Goal: Task Accomplishment & Management: Manage account settings

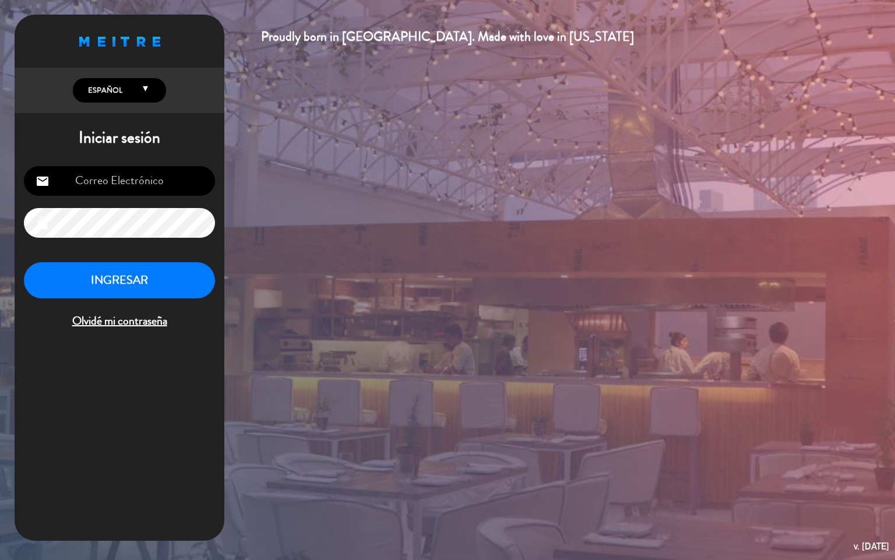
type input "[EMAIL_ADDRESS][DOMAIN_NAME]"
click at [151, 281] on button "INGRESAR" at bounding box center [119, 280] width 191 height 37
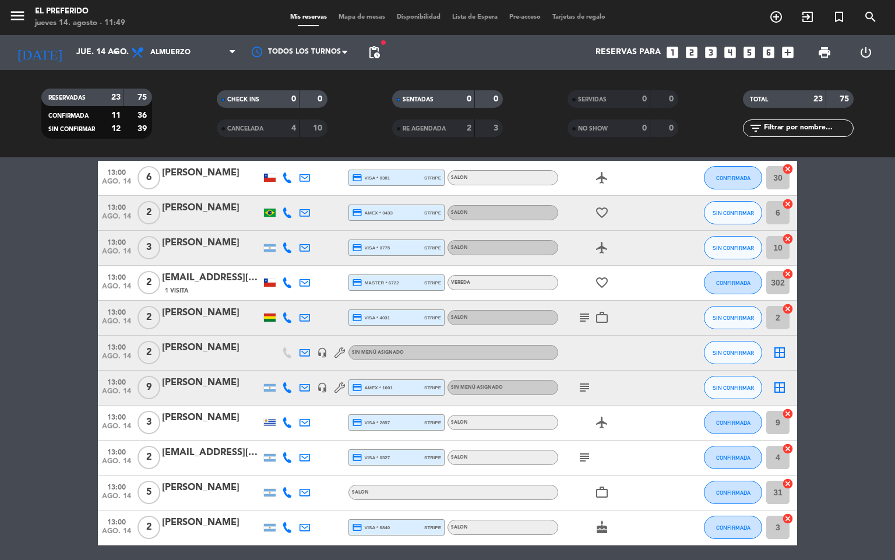
scroll to position [175, 0]
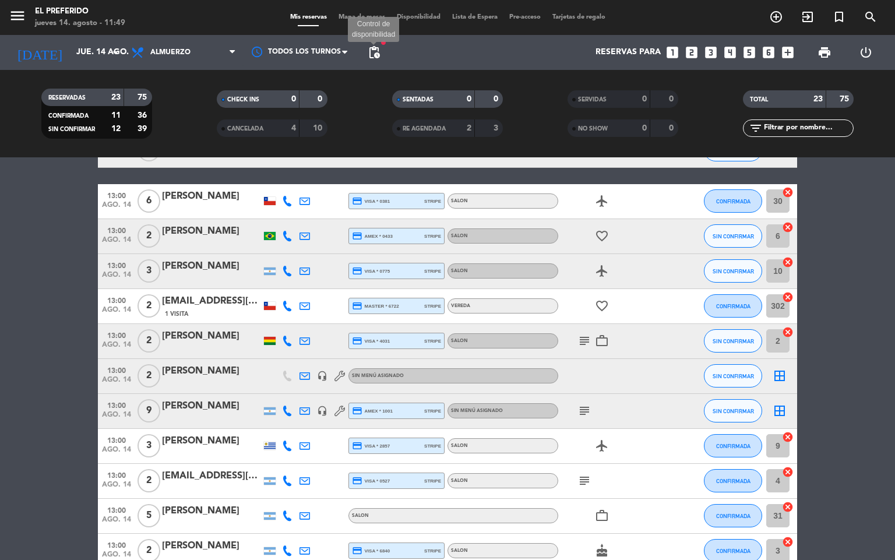
click at [376, 50] on span "pending_actions" at bounding box center [374, 52] width 14 height 14
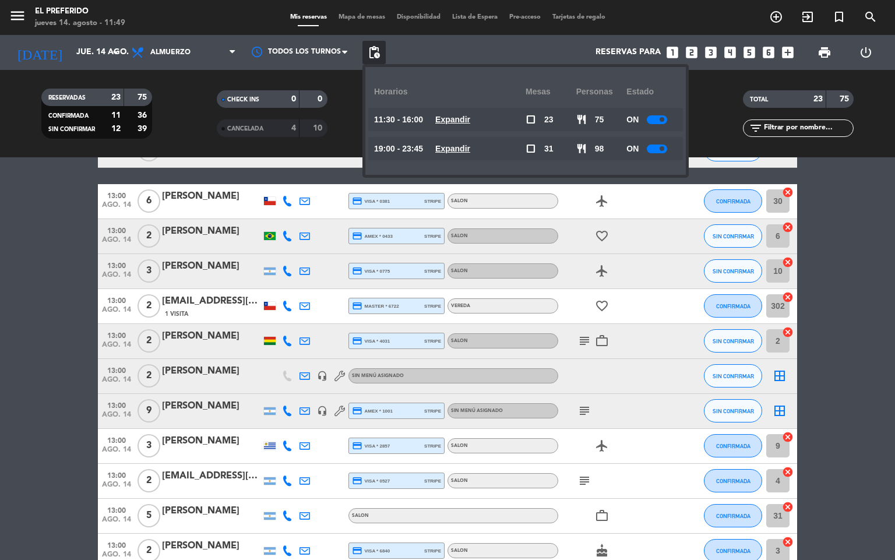
click at [453, 119] on u "Expandir" at bounding box center [452, 119] width 35 height 9
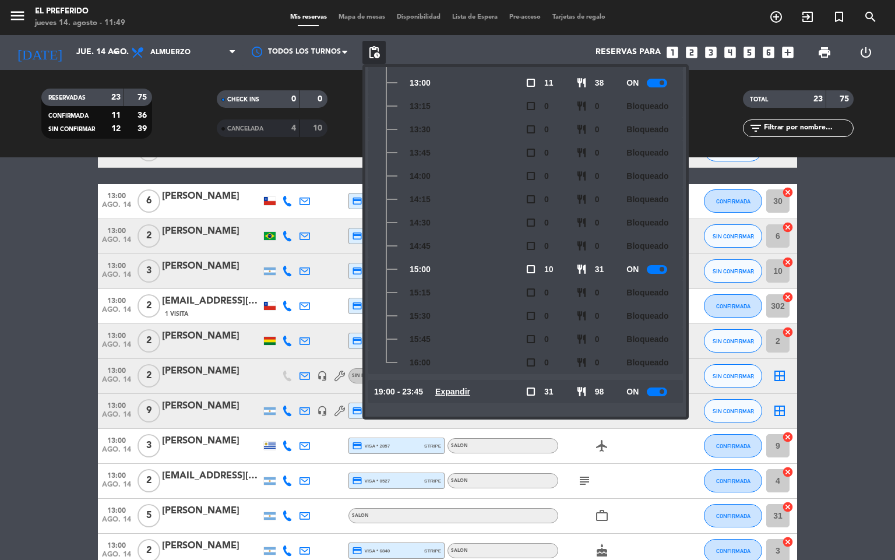
scroll to position [0, 0]
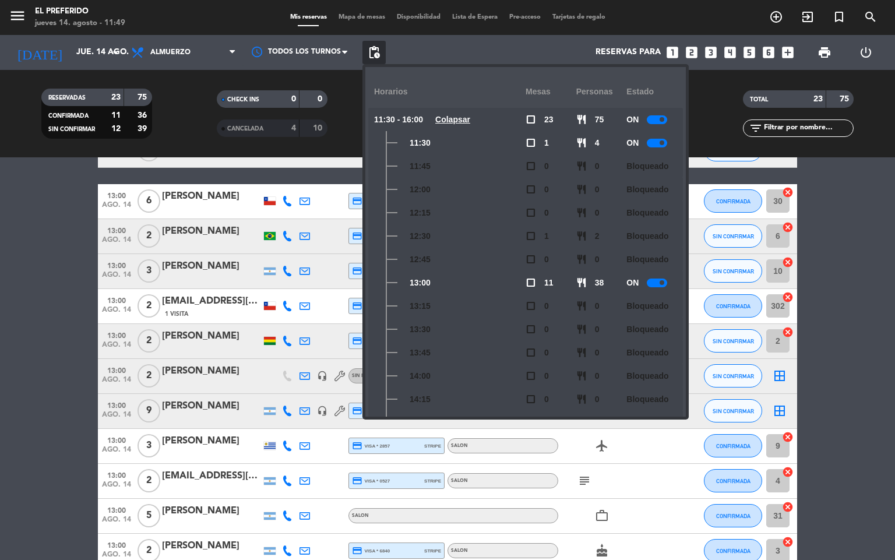
click at [0, 292] on bookings-row "11:30 [DATE] 4 [PERSON_NAME] 1 Visita headset_mic Sin menú asignado SIN CONFIRM…" at bounding box center [447, 508] width 895 height 853
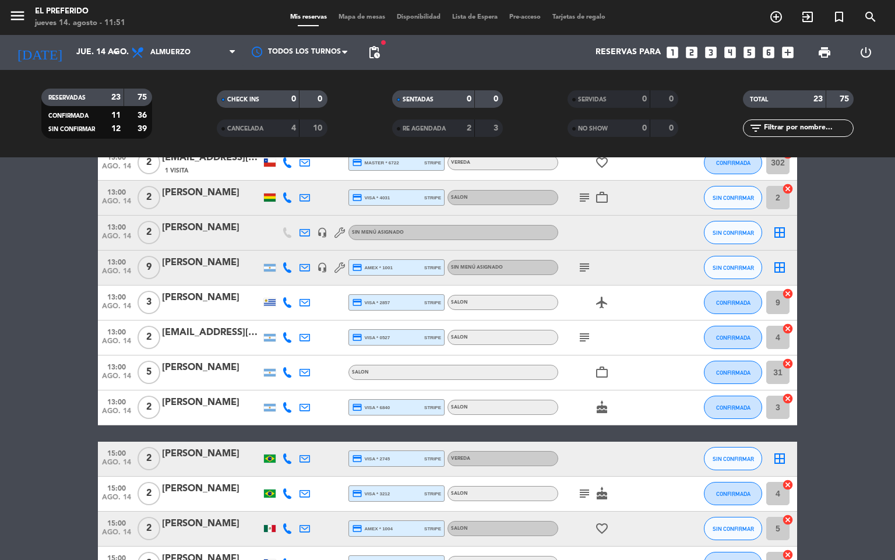
scroll to position [350, 0]
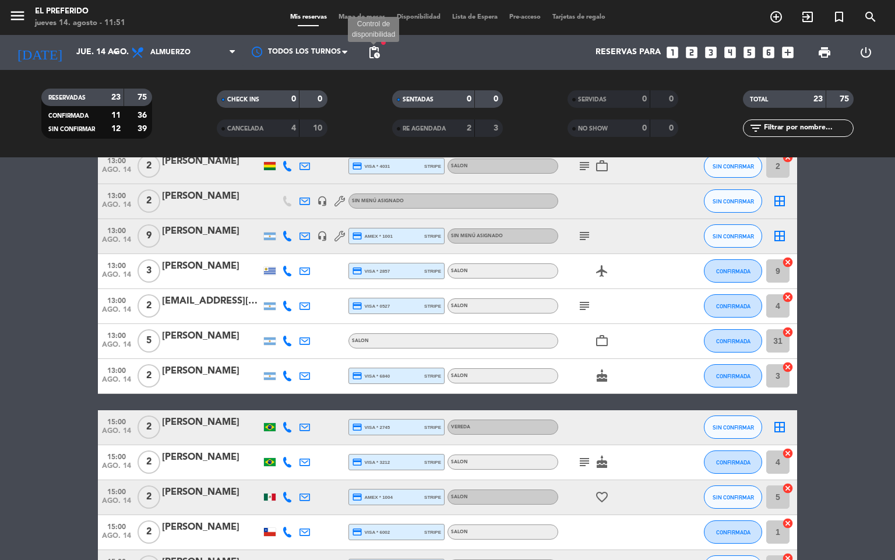
click at [376, 50] on span "pending_actions" at bounding box center [374, 52] width 14 height 14
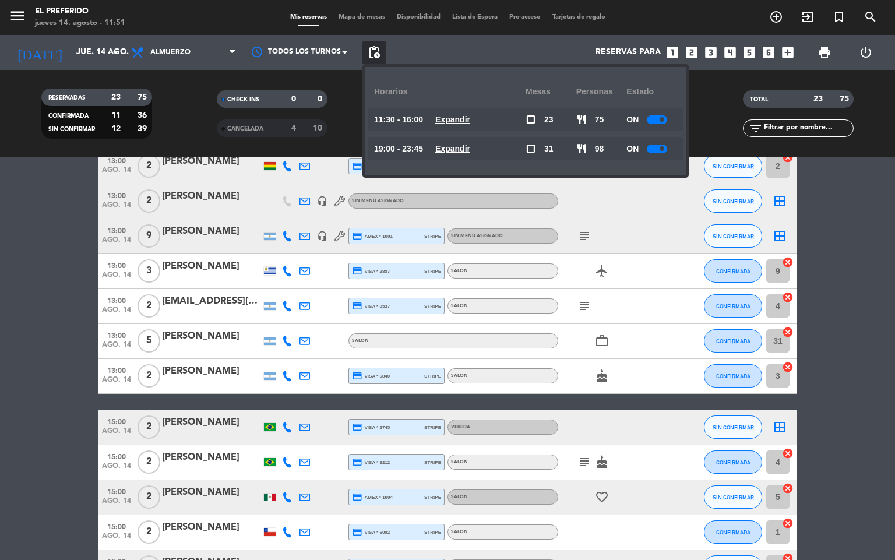
drag, startPoint x: 467, startPoint y: 115, endPoint x: 479, endPoint y: 115, distance: 12.8
click at [465, 115] on u "Expandir" at bounding box center [452, 119] width 35 height 9
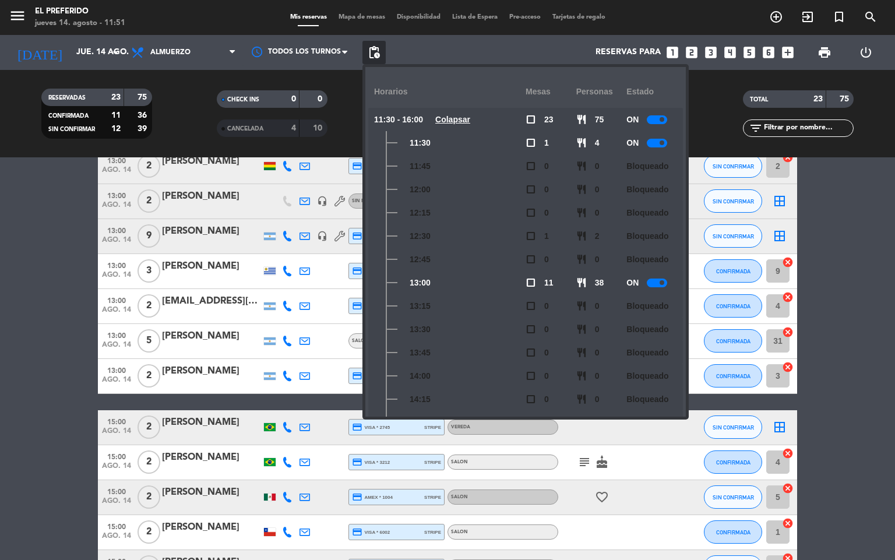
click at [654, 282] on div at bounding box center [657, 282] width 20 height 9
click at [850, 244] on bookings-row "11:30 [DATE] 4 [PERSON_NAME] 1 Visita headset_mic Sin menú asignado SIN CONFIRM…" at bounding box center [447, 333] width 895 height 853
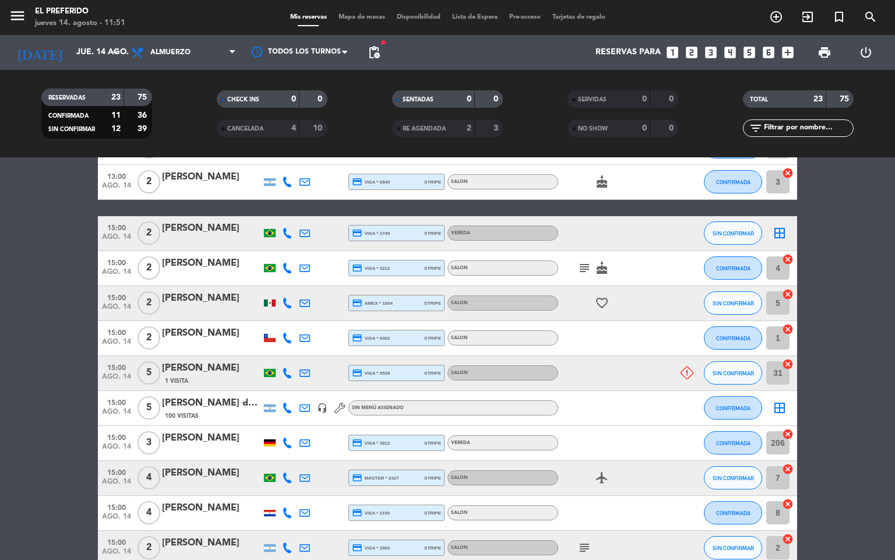
scroll to position [520, 0]
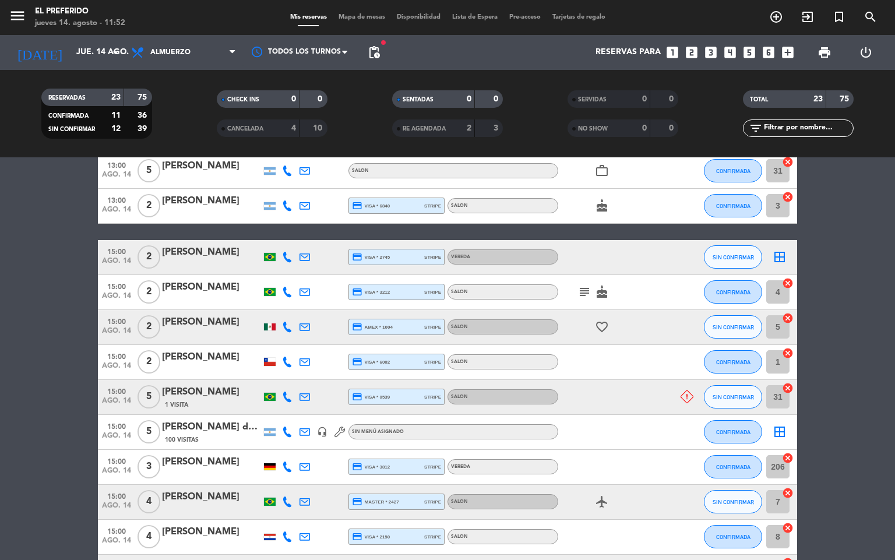
click at [599, 396] on div at bounding box center [610, 397] width 105 height 34
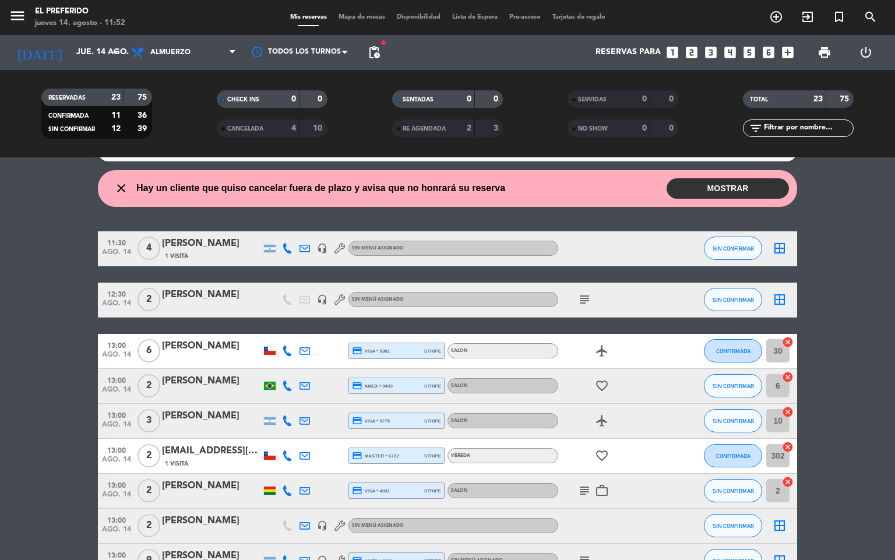
scroll to position [0, 0]
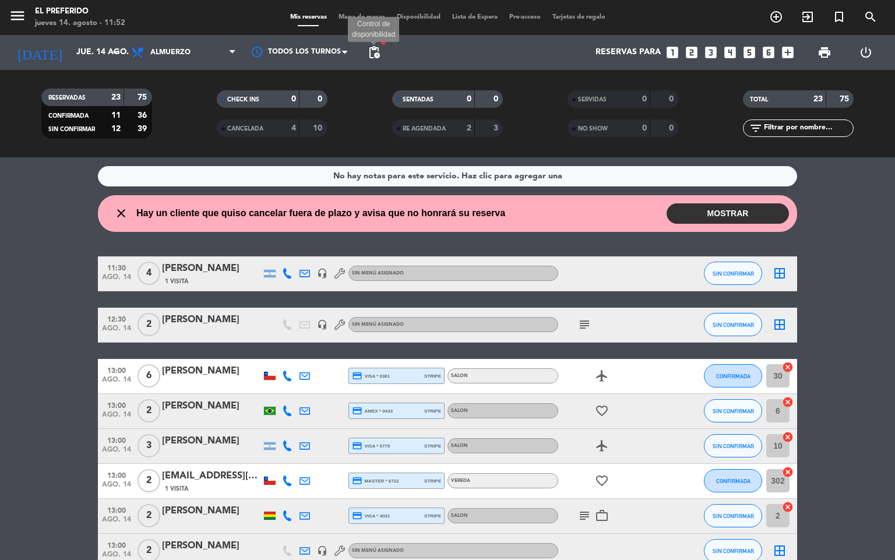
click at [378, 54] on span "pending_actions" at bounding box center [374, 52] width 14 height 14
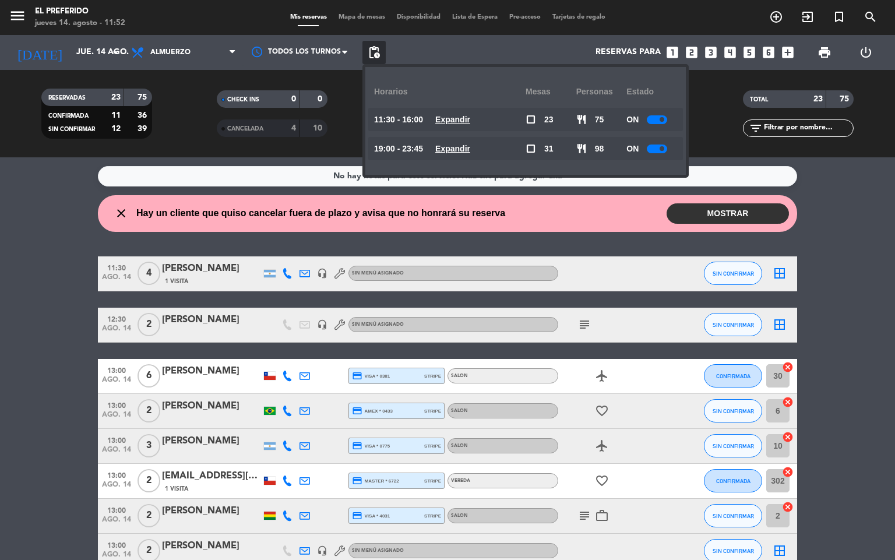
click at [451, 121] on u "Expandir" at bounding box center [452, 119] width 35 height 9
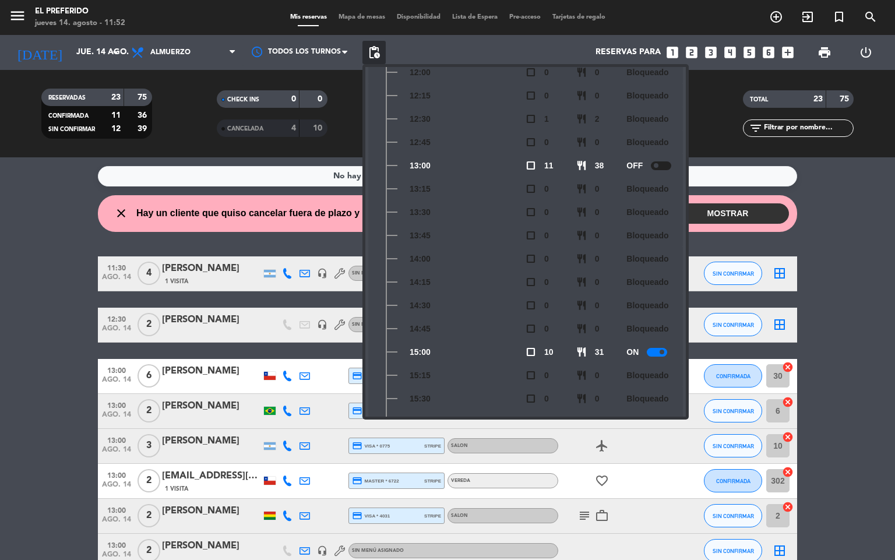
scroll to position [200, 0]
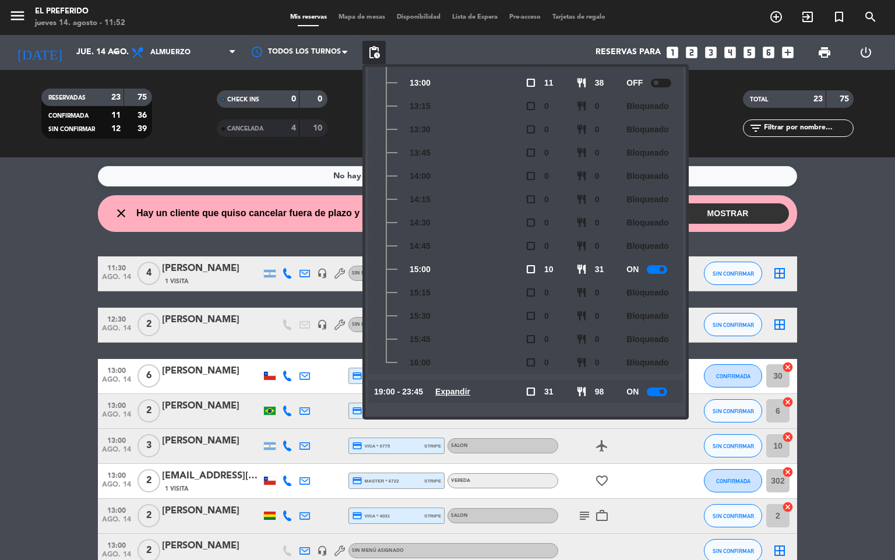
click at [68, 217] on wont-attend-reservations "close Hay un cliente que quiso cancelar fuera de plazo y avisa que no honrará s…" at bounding box center [447, 213] width 895 height 37
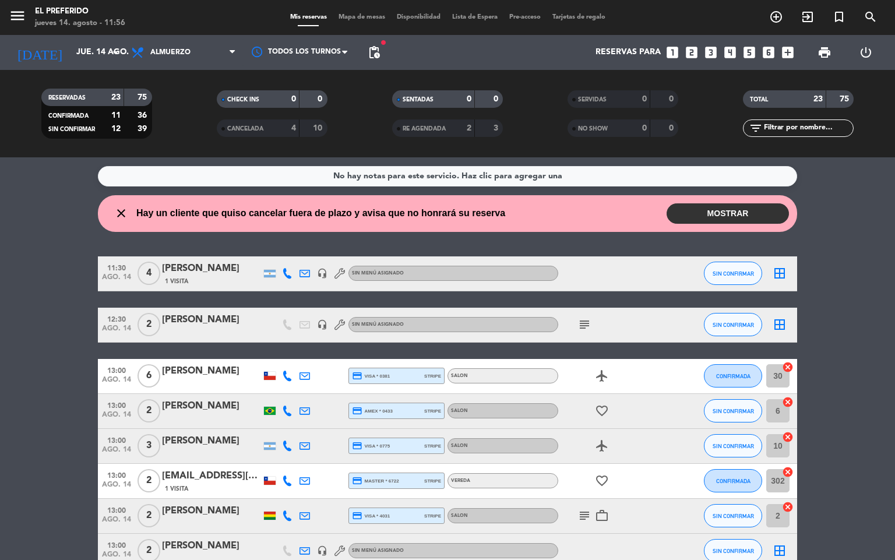
click at [746, 217] on button "MOSTRAR" at bounding box center [727, 213] width 122 height 20
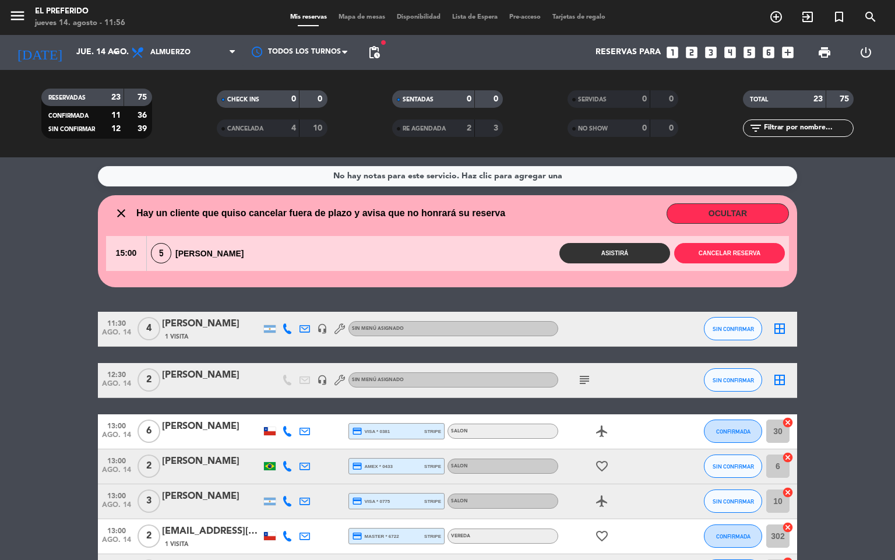
click at [746, 213] on button "OCULTAR" at bounding box center [727, 213] width 122 height 20
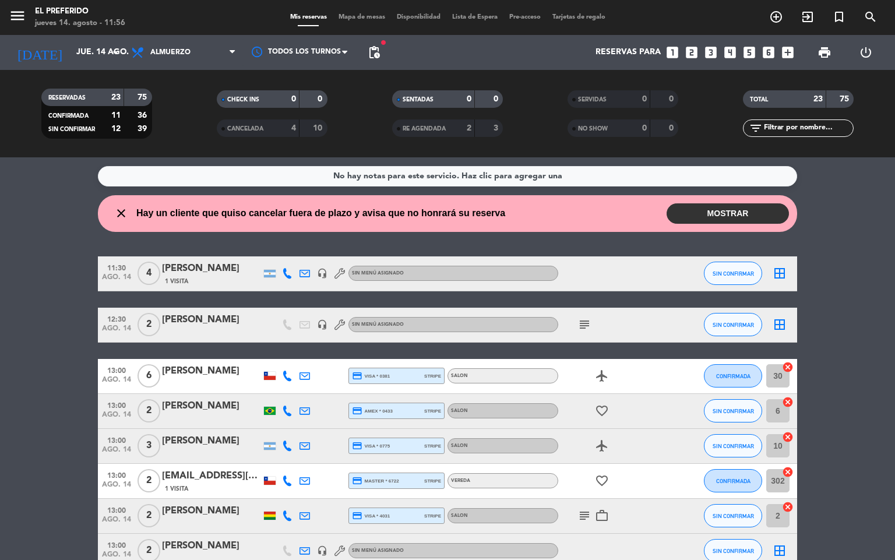
click at [693, 217] on button "MOSTRAR" at bounding box center [727, 213] width 122 height 20
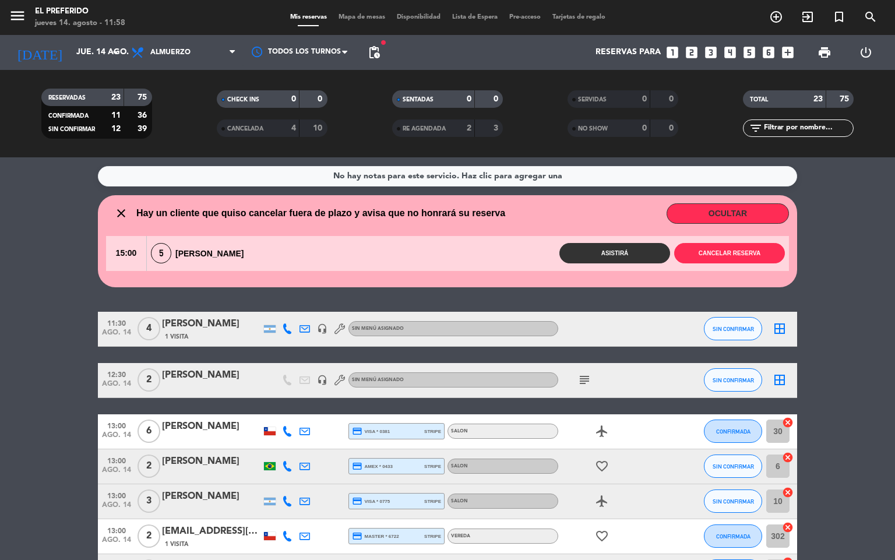
click at [694, 217] on button "OCULTAR" at bounding box center [727, 213] width 122 height 20
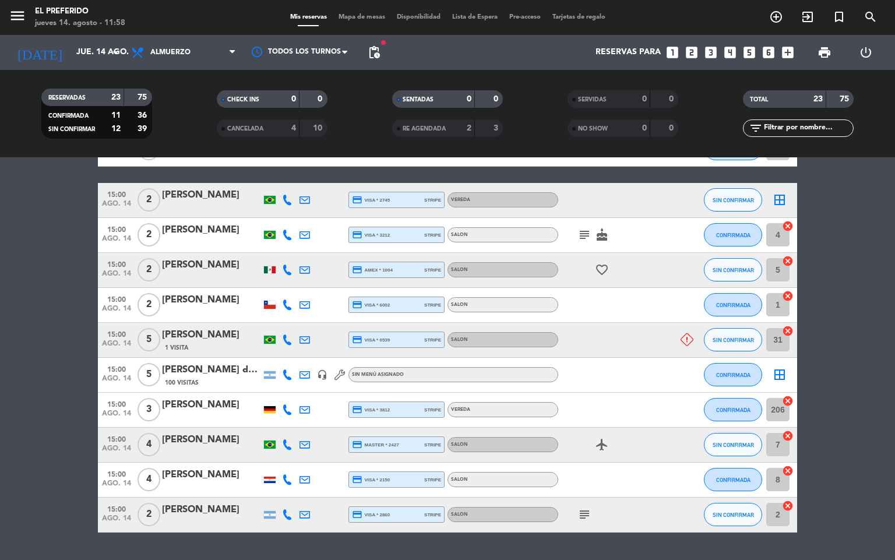
scroll to position [607, 0]
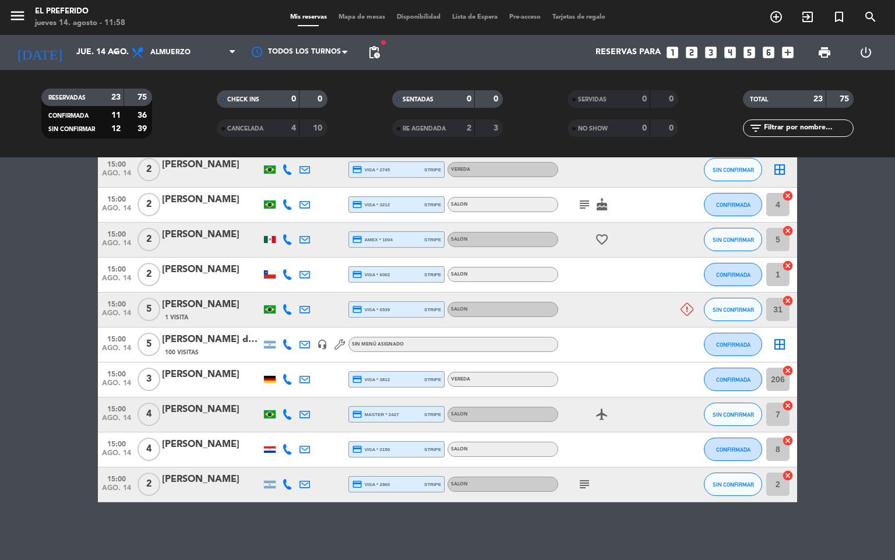
click at [119, 309] on span "ago. 14" at bounding box center [116, 315] width 29 height 13
click at [865, 263] on bookings-row "11:30 [DATE] 4 [PERSON_NAME] 1 Visita headset_mic Sin menú asignado SIN CONFIRM…" at bounding box center [447, 75] width 895 height 853
drag, startPoint x: 14, startPoint y: 512, endPoint x: 42, endPoint y: 521, distance: 29.5
click at [42, 521] on div "No hay notas para este servicio. Haz clic para agregar una close Hay un cliente…" at bounding box center [447, 358] width 895 height 403
drag, startPoint x: 58, startPoint y: 513, endPoint x: 72, endPoint y: 509, distance: 14.6
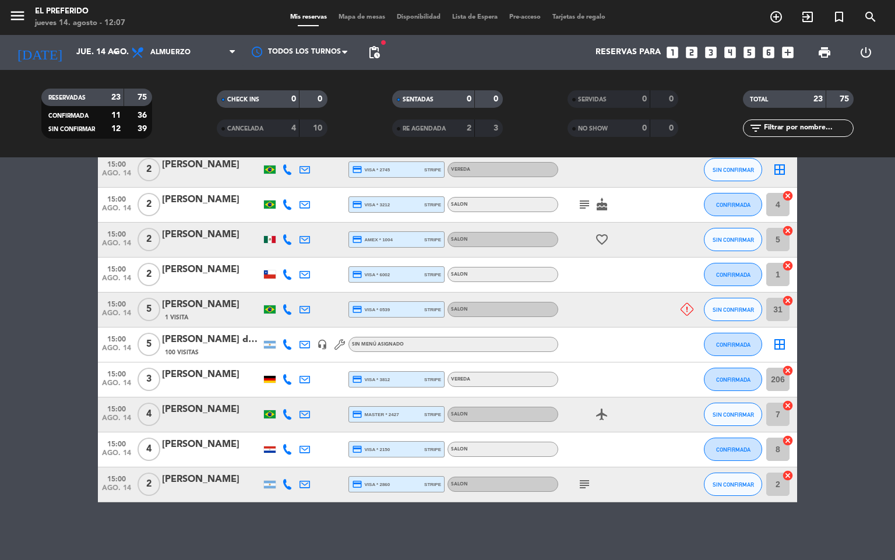
click at [72, 509] on div "No hay notas para este servicio. Haz clic para agregar una close Hay un cliente…" at bounding box center [447, 358] width 895 height 403
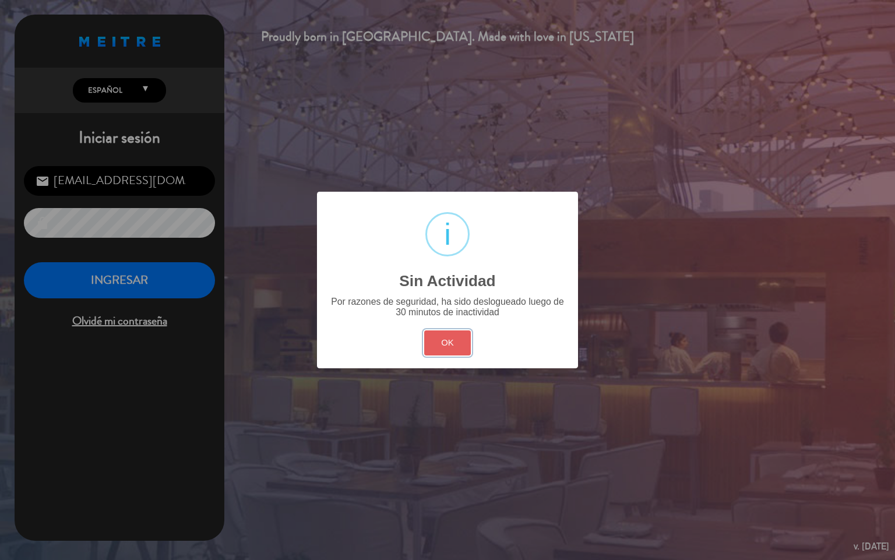
click at [451, 337] on button "OK" at bounding box center [447, 342] width 47 height 25
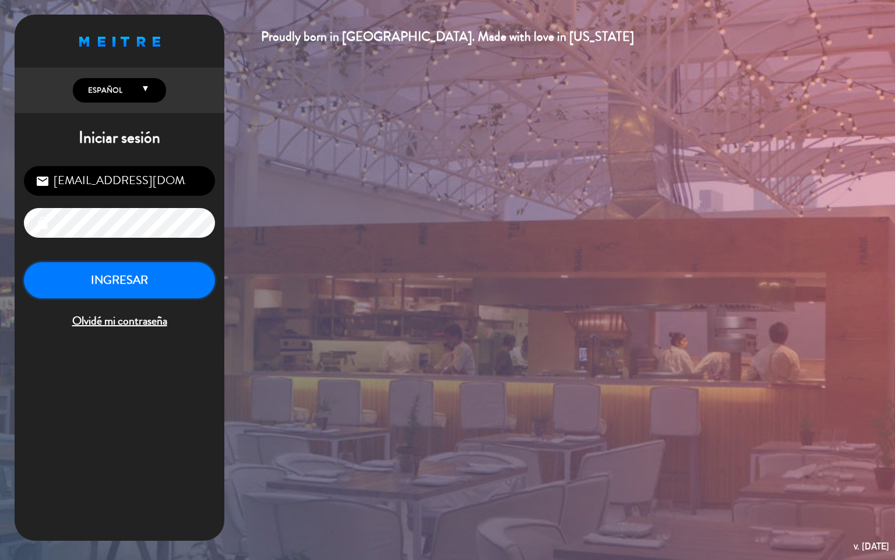
click at [168, 291] on button "INGRESAR" at bounding box center [119, 280] width 191 height 37
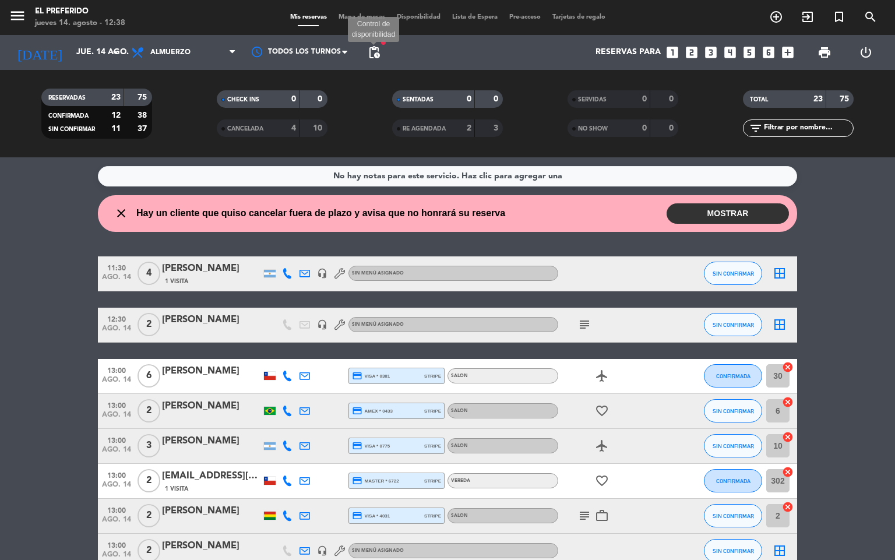
click at [367, 54] on span "pending_actions" at bounding box center [374, 52] width 14 height 14
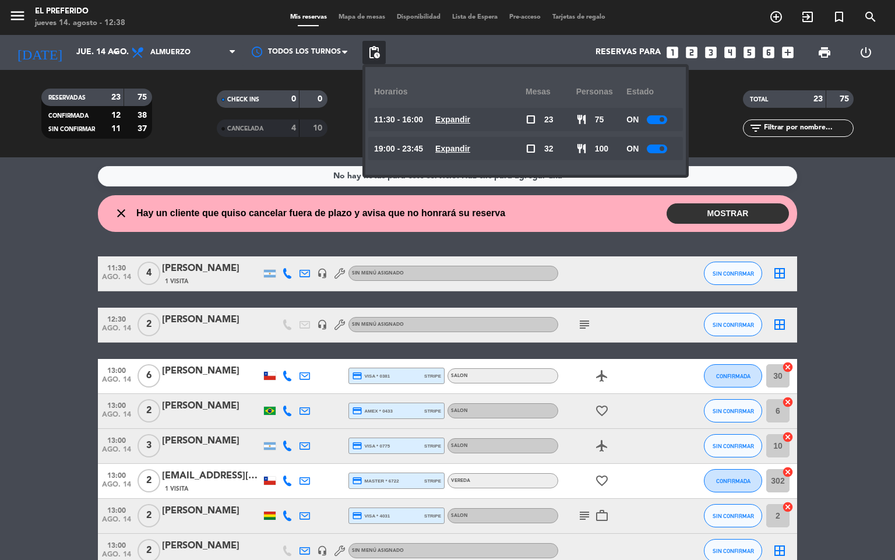
click at [470, 115] on u "Expandir" at bounding box center [452, 119] width 35 height 9
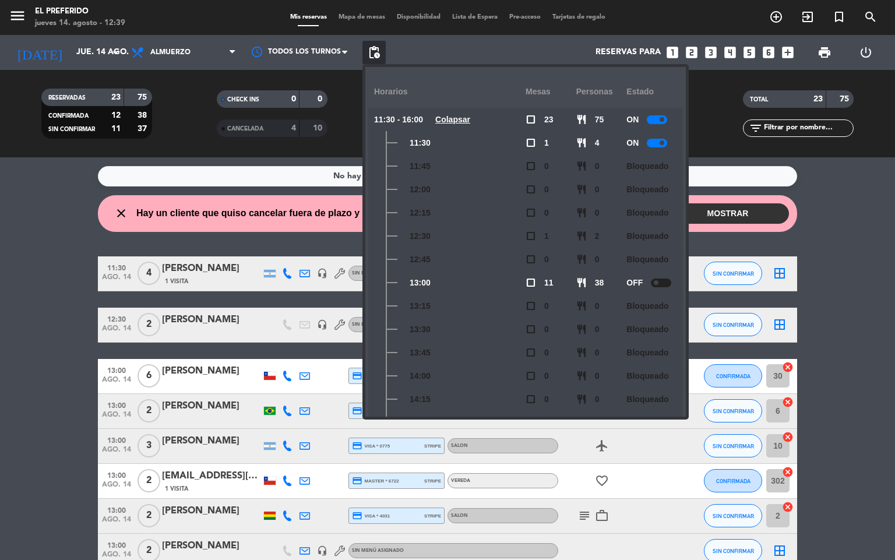
scroll to position [200, 0]
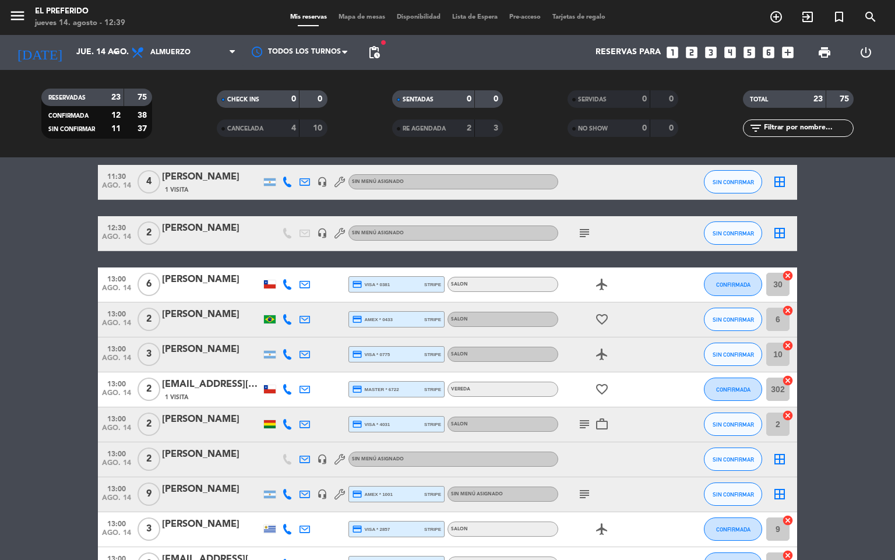
scroll to position [83, 0]
